Goal: Task Accomplishment & Management: Manage account settings

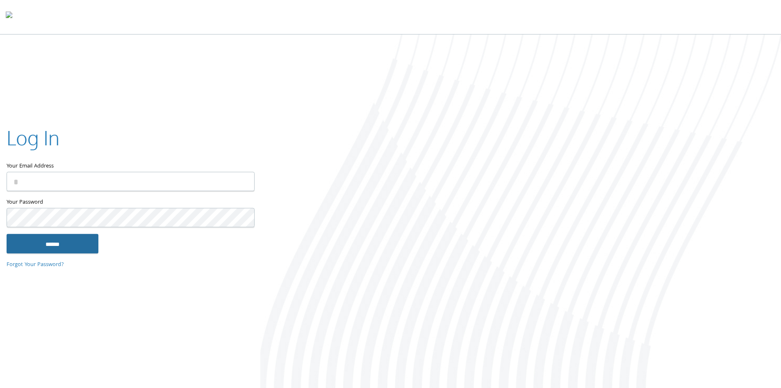
type input "**********"
click at [74, 242] on input "******" at bounding box center [53, 243] width 92 height 20
type input "**********"
click at [74, 246] on input "******" at bounding box center [53, 243] width 92 height 20
